Goal: Information Seeking & Learning: Learn about a topic

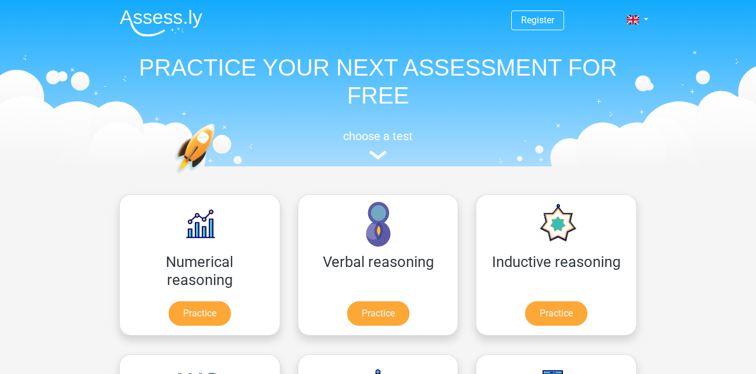
scroll to position [29, 0]
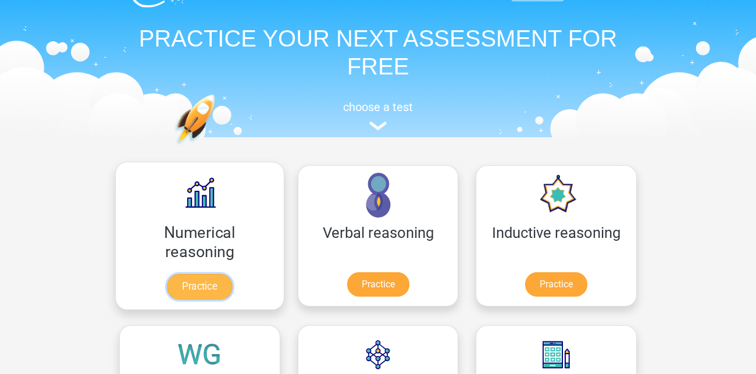
click at [190, 296] on link "Practice" at bounding box center [199, 287] width 65 height 26
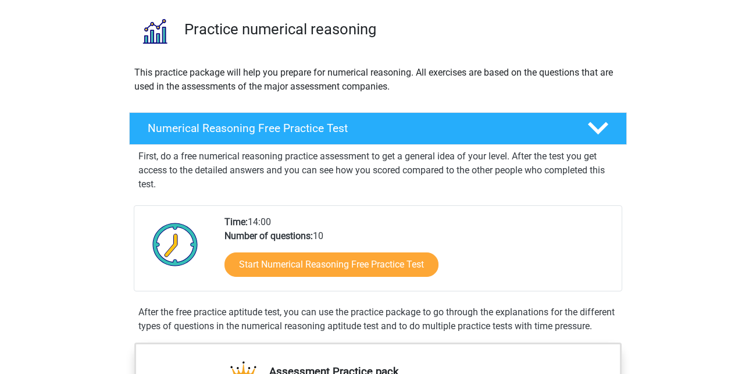
scroll to position [80, 0]
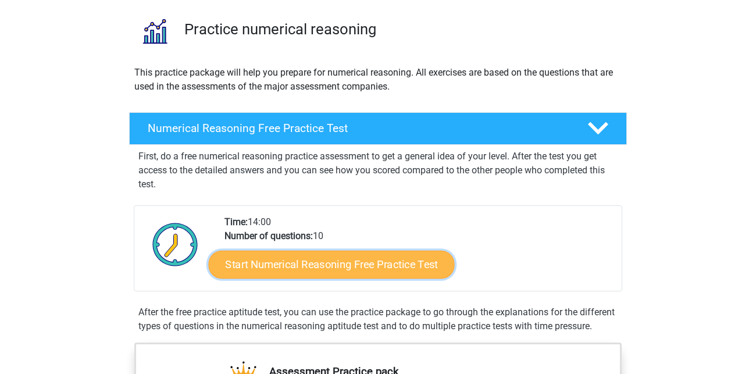
click at [286, 264] on link "Start Numerical Reasoning Free Practice Test" at bounding box center [332, 264] width 246 height 28
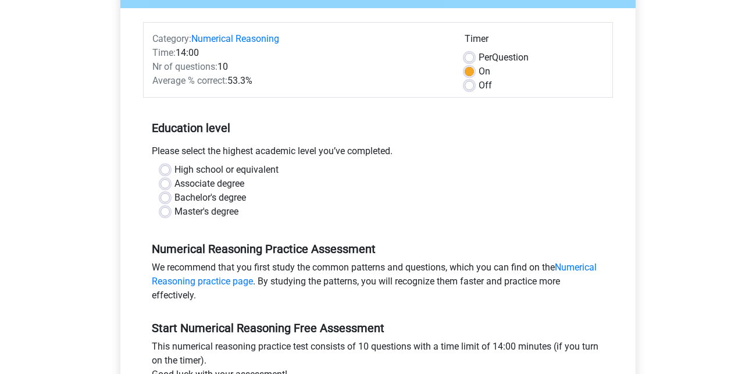
scroll to position [138, 0]
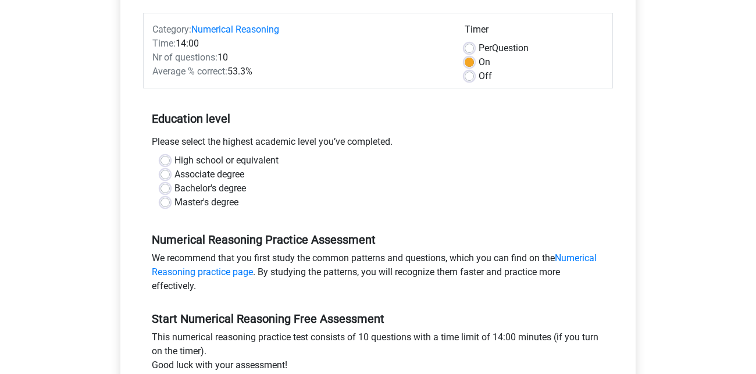
click at [175, 191] on label "Bachelor's degree" at bounding box center [211, 189] width 72 height 14
click at [161, 191] on input "Bachelor's degree" at bounding box center [165, 188] width 9 height 12
radio input "true"
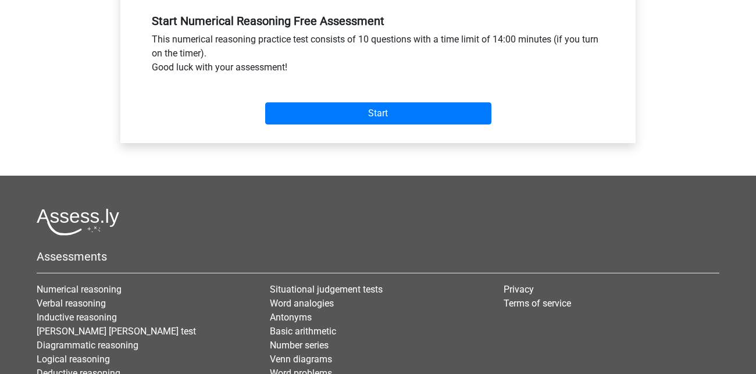
scroll to position [435, 0]
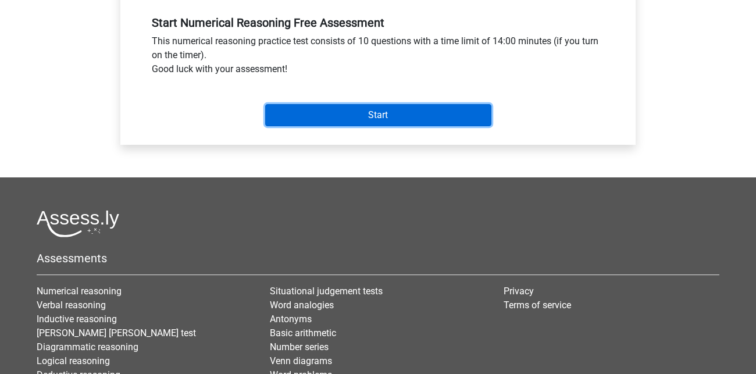
click at [390, 113] on input "Start" at bounding box center [378, 115] width 226 height 22
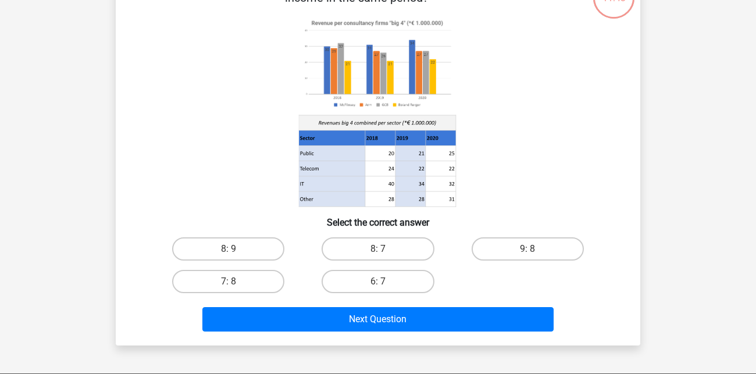
scroll to position [91, 0]
click at [375, 252] on label "8: 7" at bounding box center [378, 248] width 112 height 23
click at [378, 252] on input "8: 7" at bounding box center [382, 253] width 8 height 8
radio input "true"
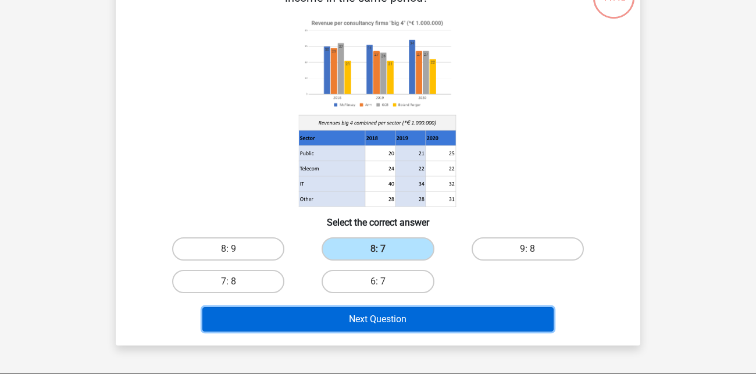
click at [402, 329] on button "Next Question" at bounding box center [378, 319] width 352 height 24
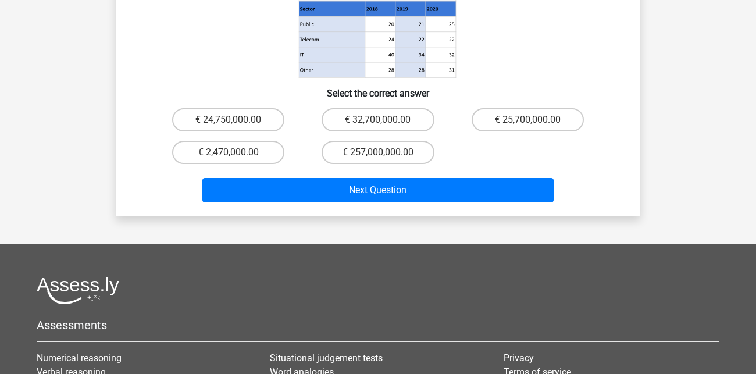
scroll to position [259, 0]
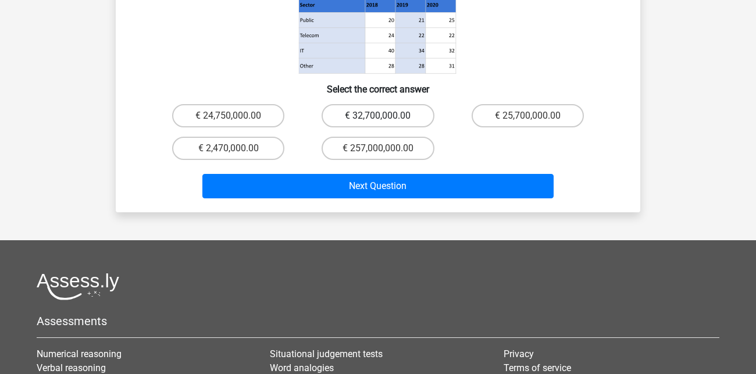
click at [395, 104] on label "€ 32,700,000.00" at bounding box center [378, 115] width 112 height 23
click at [386, 116] on input "€ 32,700,000.00" at bounding box center [382, 120] width 8 height 8
radio input "true"
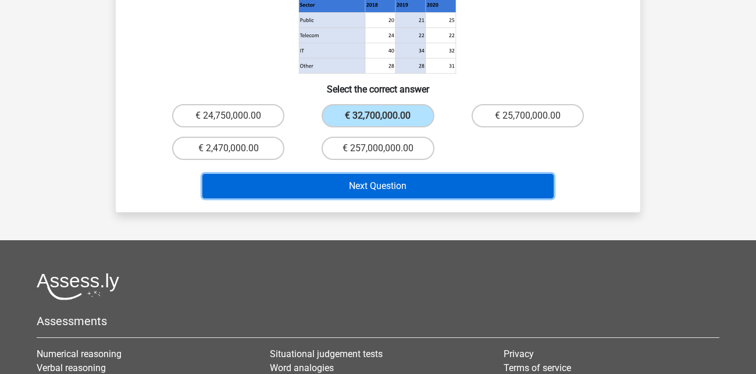
click at [385, 174] on button "Next Question" at bounding box center [378, 186] width 352 height 24
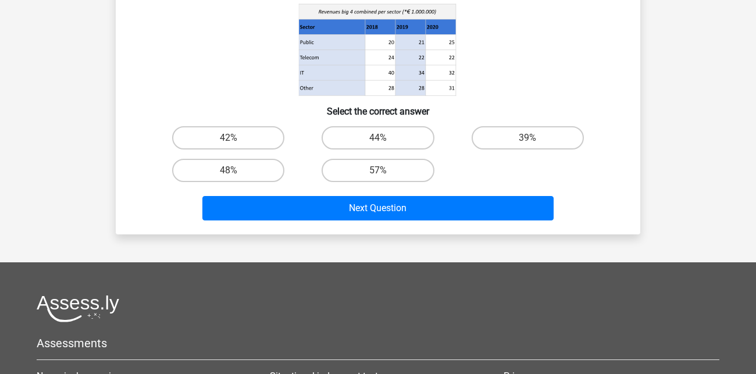
scroll to position [53, 0]
